Goal: Task Accomplishment & Management: Complete application form

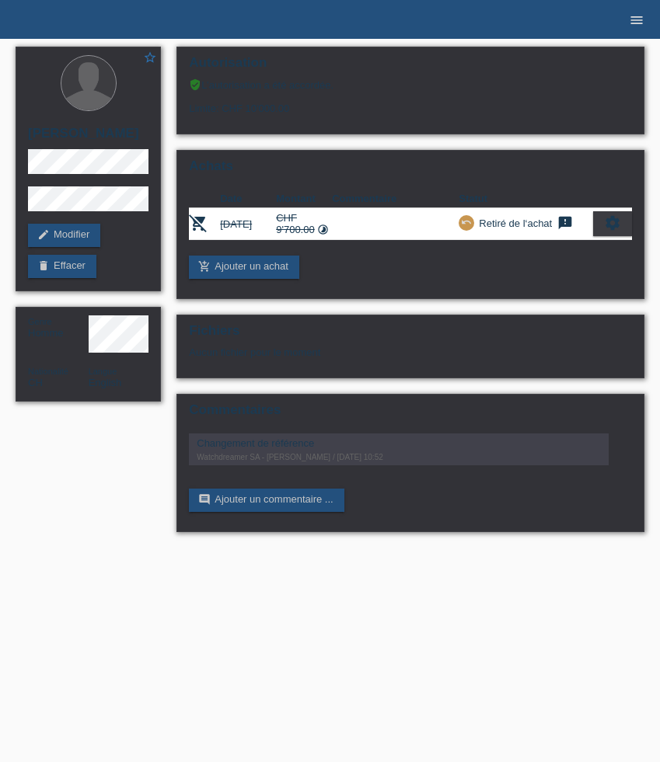
click at [644, 15] on link "menu" at bounding box center [636, 19] width 31 height 9
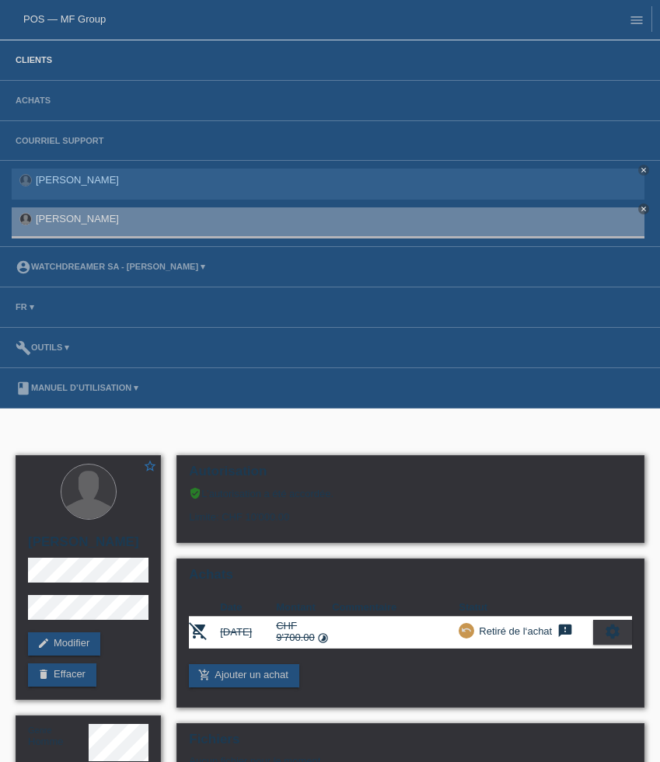
click at [26, 61] on link "Clients" at bounding box center [34, 59] width 52 height 9
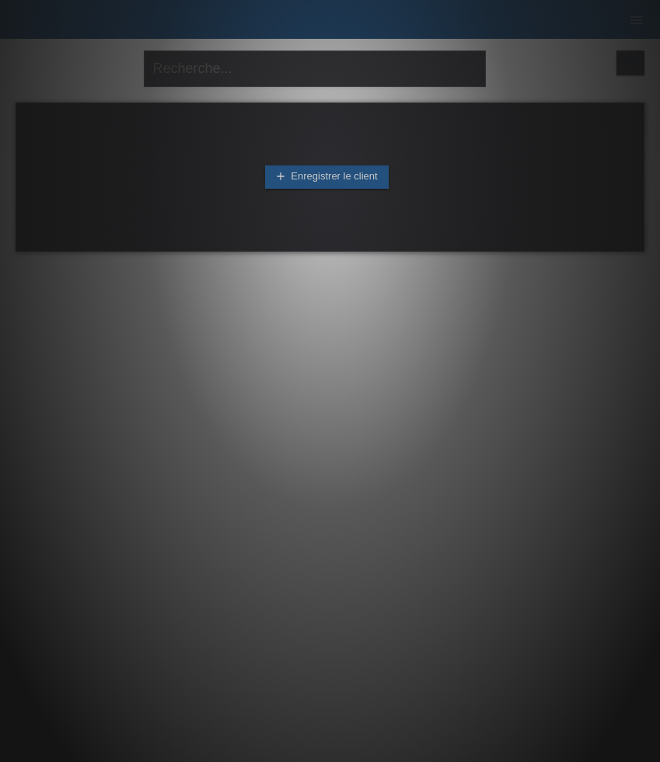
click at [265, 72] on div at bounding box center [330, 381] width 660 height 762
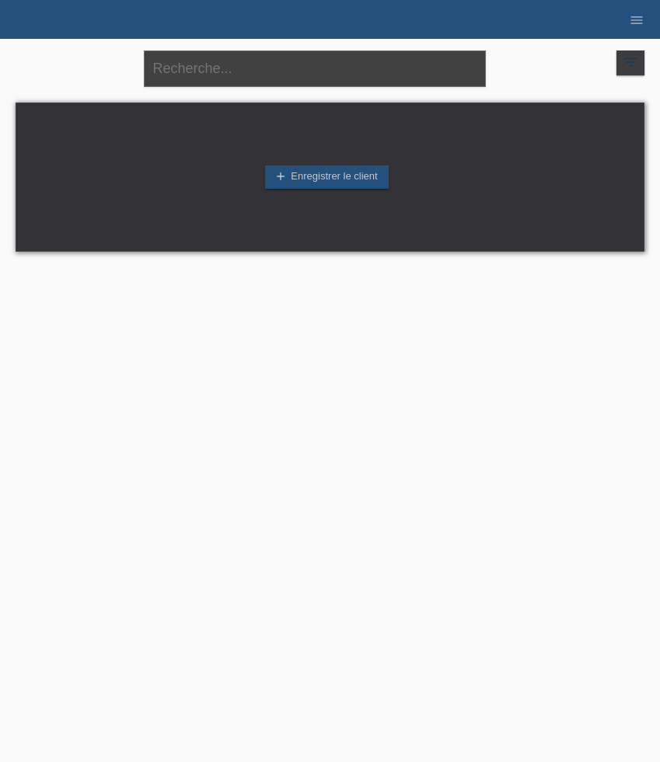
click at [371, 64] on input "text" at bounding box center [315, 69] width 342 height 37
paste input "Kristina"
type input "Kristina"
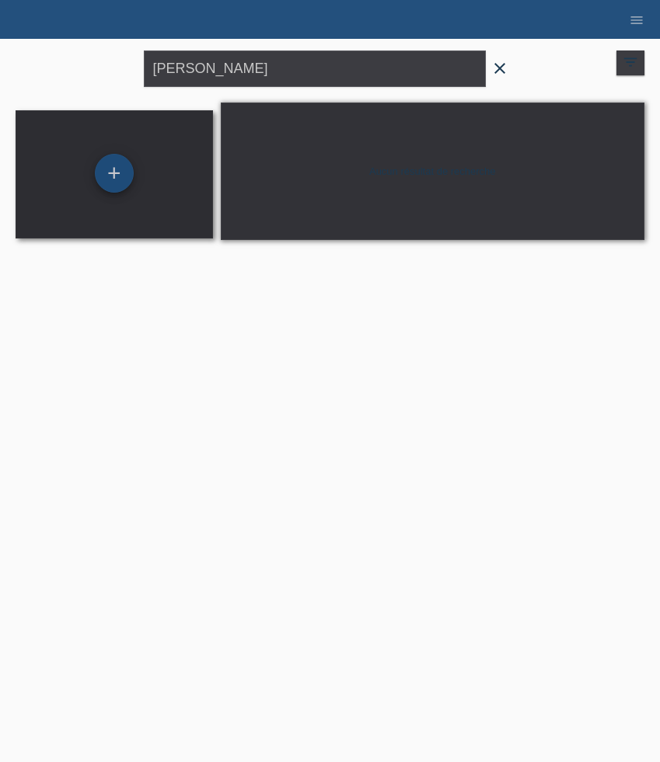
click at [119, 177] on div "+" at bounding box center [114, 173] width 39 height 39
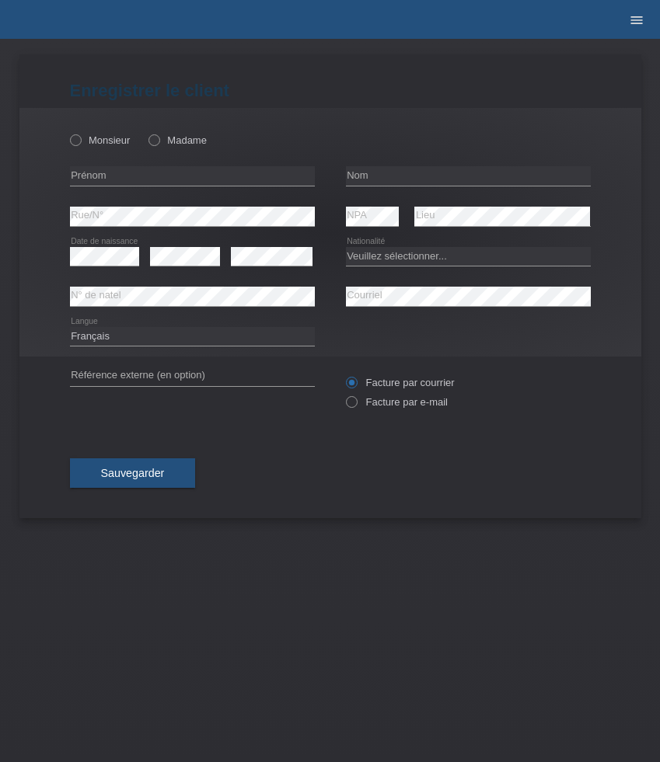
click at [642, 23] on icon "menu" at bounding box center [637, 20] width 16 height 16
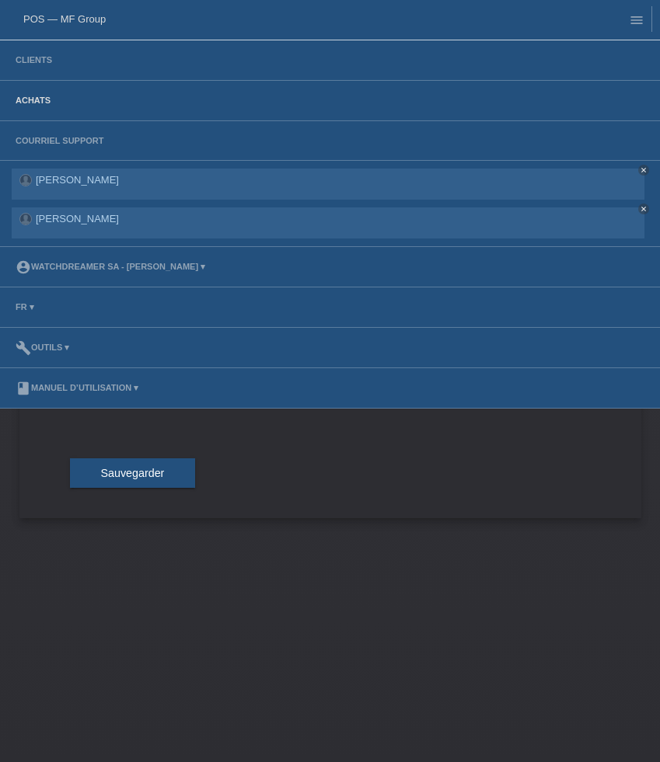
click at [41, 99] on link "Achats" at bounding box center [33, 100] width 51 height 9
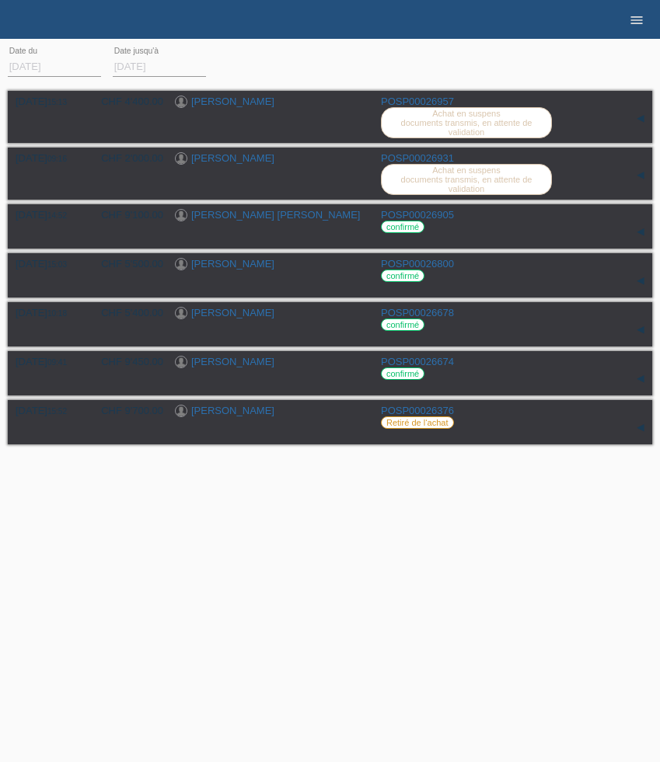
click at [633, 22] on icon "menu" at bounding box center [637, 20] width 16 height 16
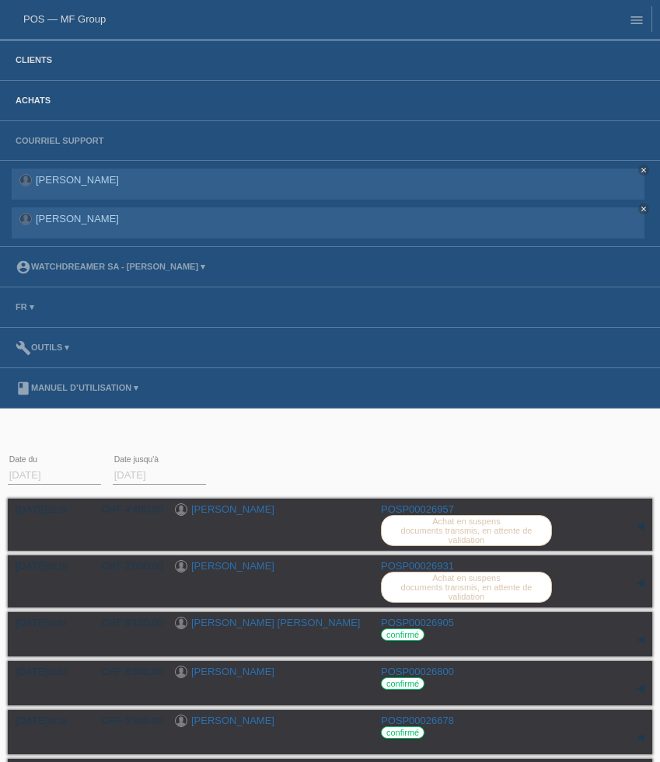
click at [28, 65] on link "Clients" at bounding box center [34, 59] width 52 height 9
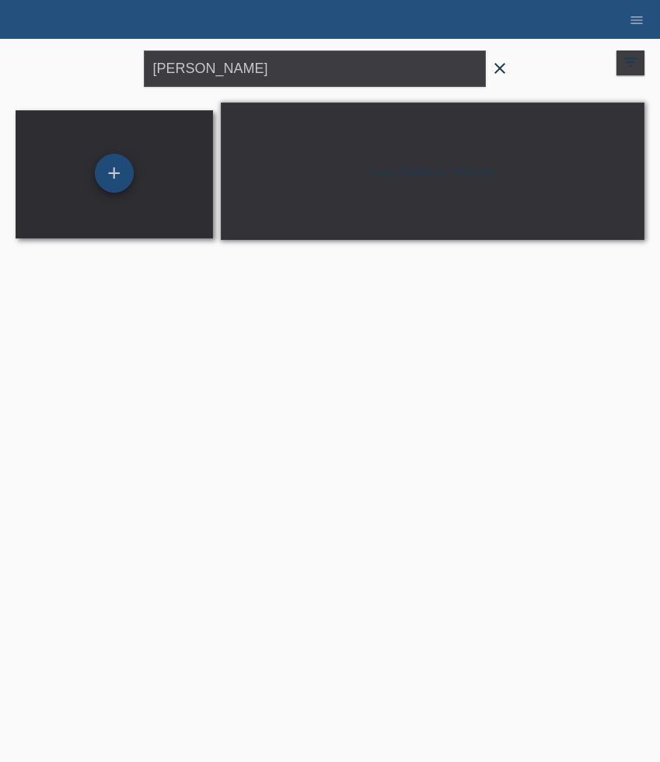
click at [110, 165] on div "+" at bounding box center [114, 173] width 39 height 39
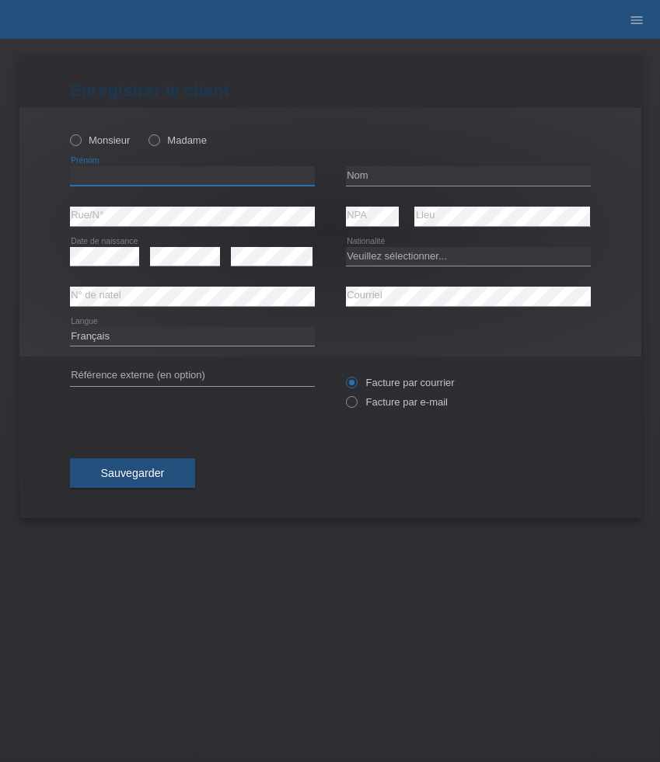
click at [148, 171] on input "text" at bounding box center [192, 175] width 245 height 19
paste input "[PERSON_NAME]"
type input "[PERSON_NAME]"
click at [176, 134] on div "Monsieur Madame" at bounding box center [192, 140] width 245 height 32
click at [173, 135] on label "Madame" at bounding box center [177, 140] width 58 height 12
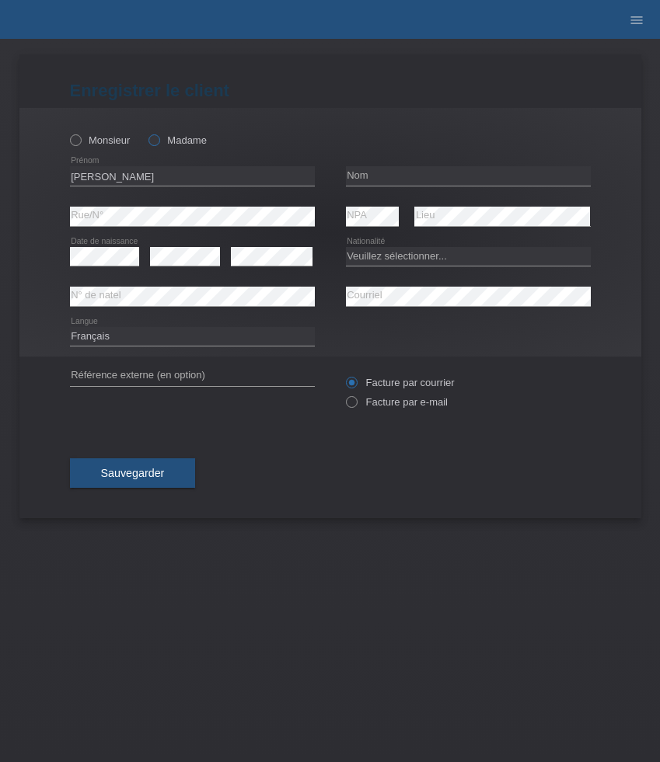
click at [159, 135] on input "Madame" at bounding box center [153, 139] width 10 height 10
radio input "true"
click at [390, 176] on input "text" at bounding box center [468, 175] width 245 height 19
paste input "Komatovic"
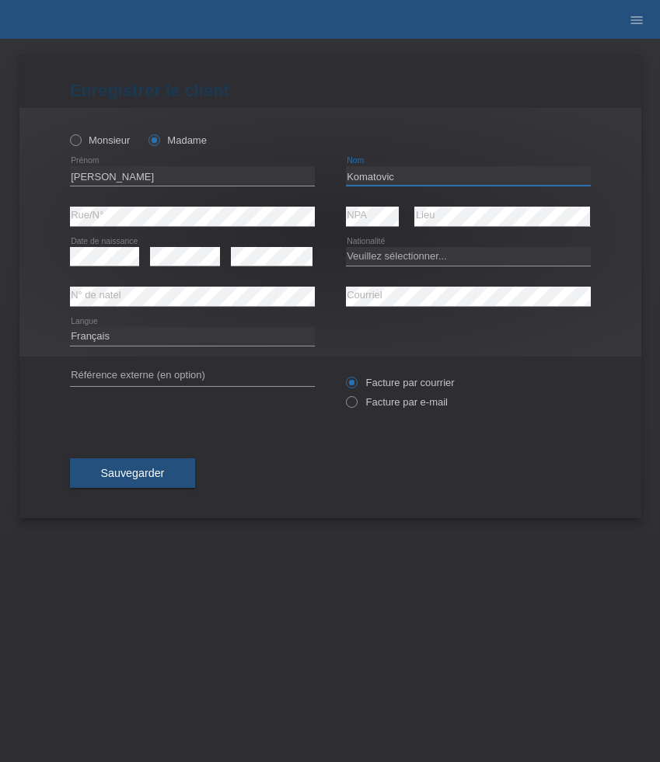
type input "Komatovic"
click at [643, 14] on icon "menu" at bounding box center [637, 20] width 16 height 16
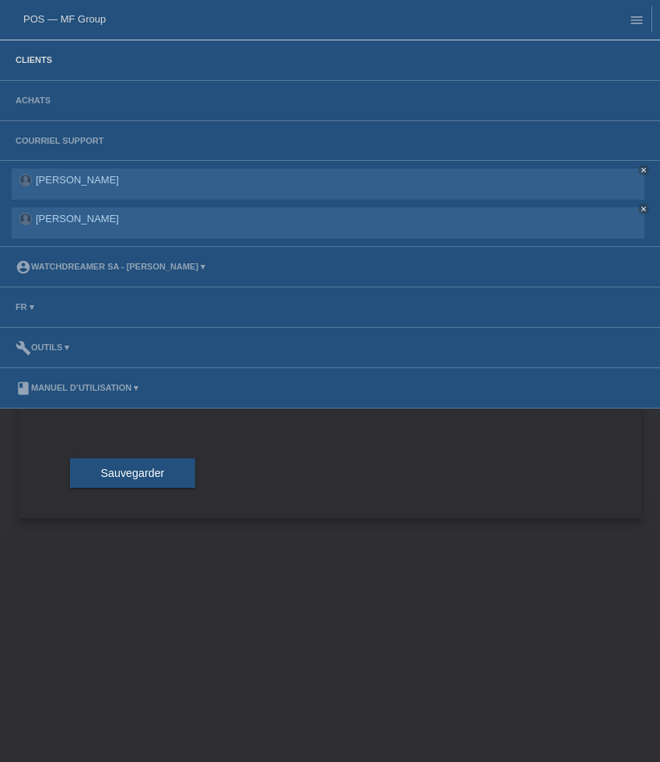
click at [40, 60] on link "Clients" at bounding box center [34, 59] width 52 height 9
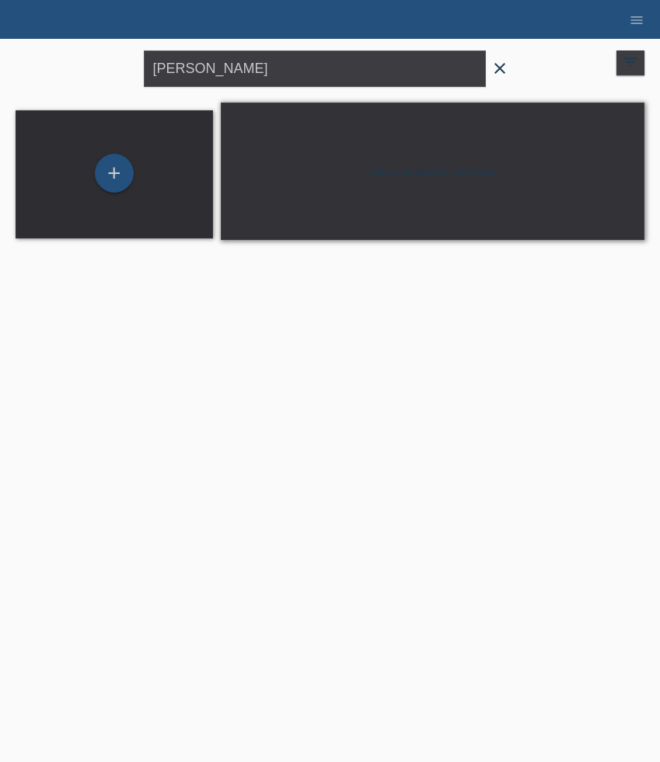
click at [630, 62] on icon "filter_list" at bounding box center [630, 62] width 17 height 17
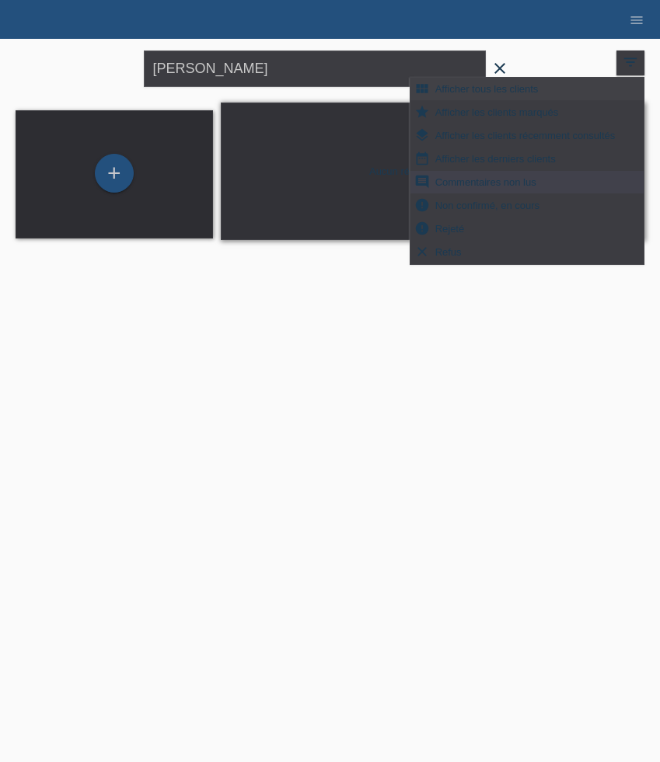
click at [501, 90] on span "Afficher tous les clients" at bounding box center [487, 88] width 108 height 19
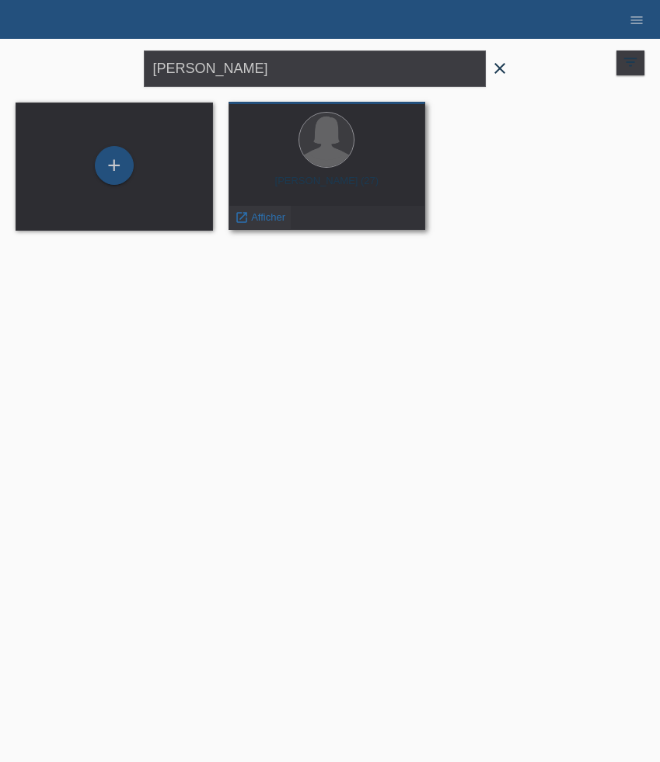
click at [267, 216] on span "Afficher" at bounding box center [268, 217] width 34 height 12
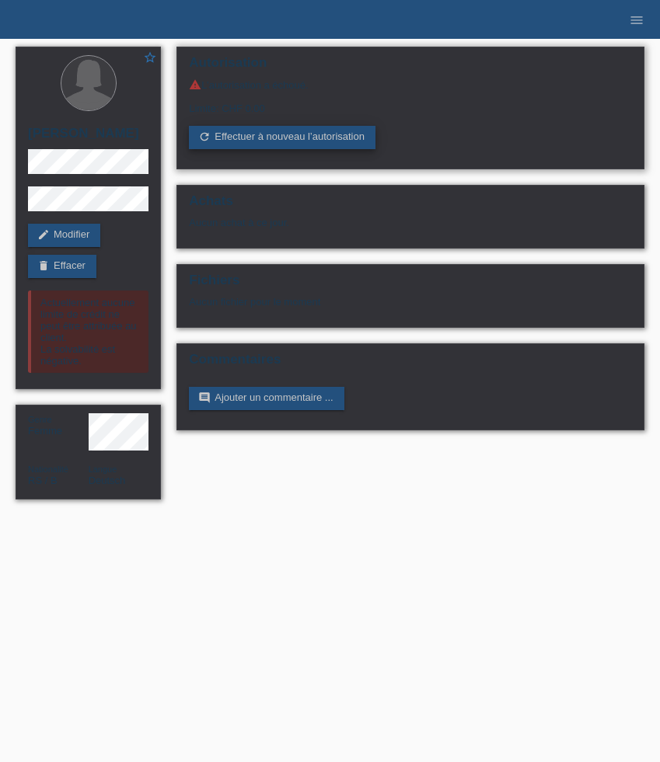
click at [262, 141] on link "refresh Effectuer à nouveau l’autorisation" at bounding box center [282, 137] width 187 height 23
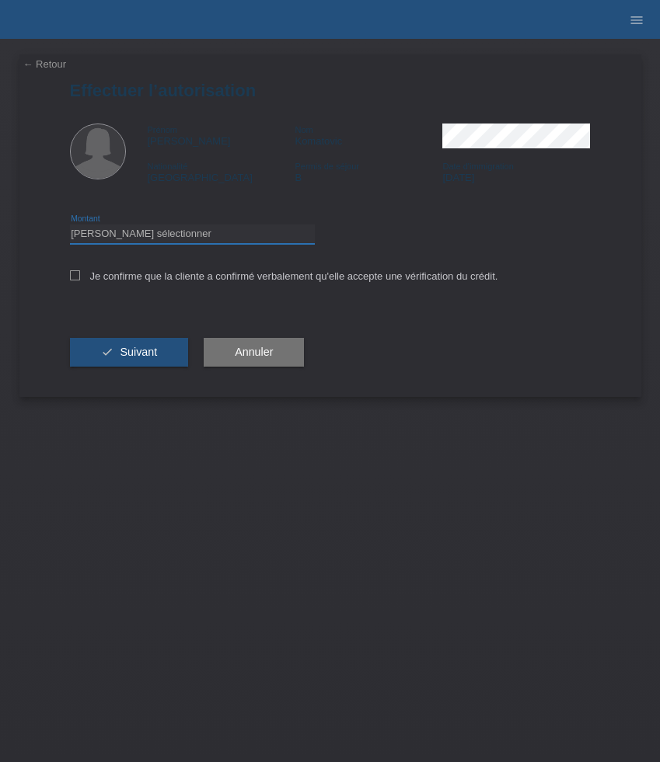
click at [200, 235] on select "Veuillez sélectionner CHF 1.00 - CHF 499.00 CHF 500.00 - CHF 1'999.00 CHF 2'000…" at bounding box center [192, 234] width 245 height 19
select select "3"
click at [70, 227] on select "Veuillez sélectionner CHF 1.00 - CHF 499.00 CHF 500.00 - CHF 1'999.00 CHF 2'000…" at bounding box center [192, 234] width 245 height 19
click at [176, 278] on label "Je confirme que la cliente a confirmé verbalement qu'elle accepte une vérificat…" at bounding box center [284, 276] width 428 height 12
click at [80, 278] on input "Je confirme que la cliente a confirmé verbalement qu'elle accepte une vérificat…" at bounding box center [75, 275] width 10 height 10
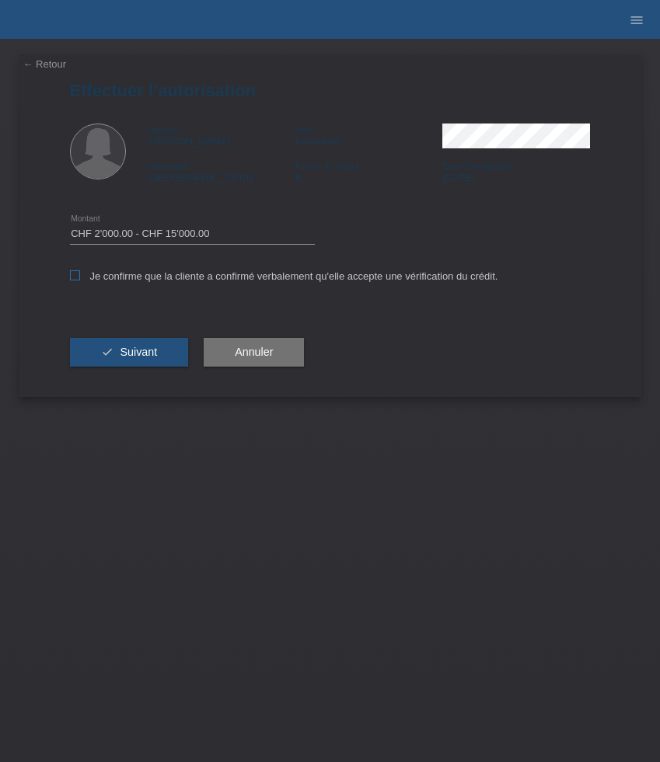
checkbox input "true"
click at [151, 365] on button "check Suivant" at bounding box center [129, 353] width 119 height 30
